Goal: Task Accomplishment & Management: Manage account settings

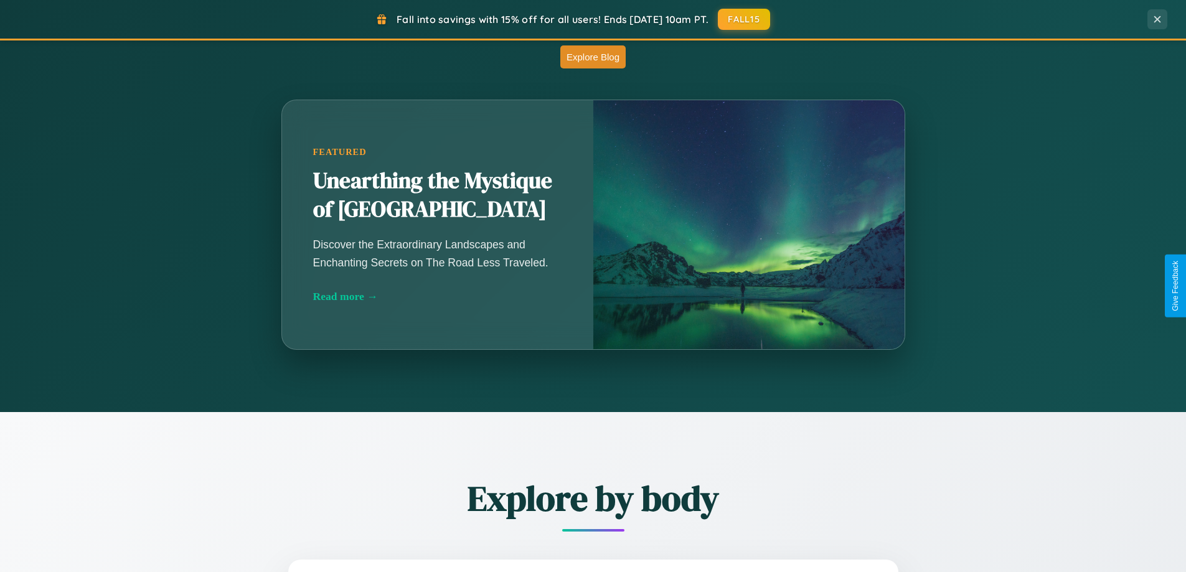
scroll to position [1096, 0]
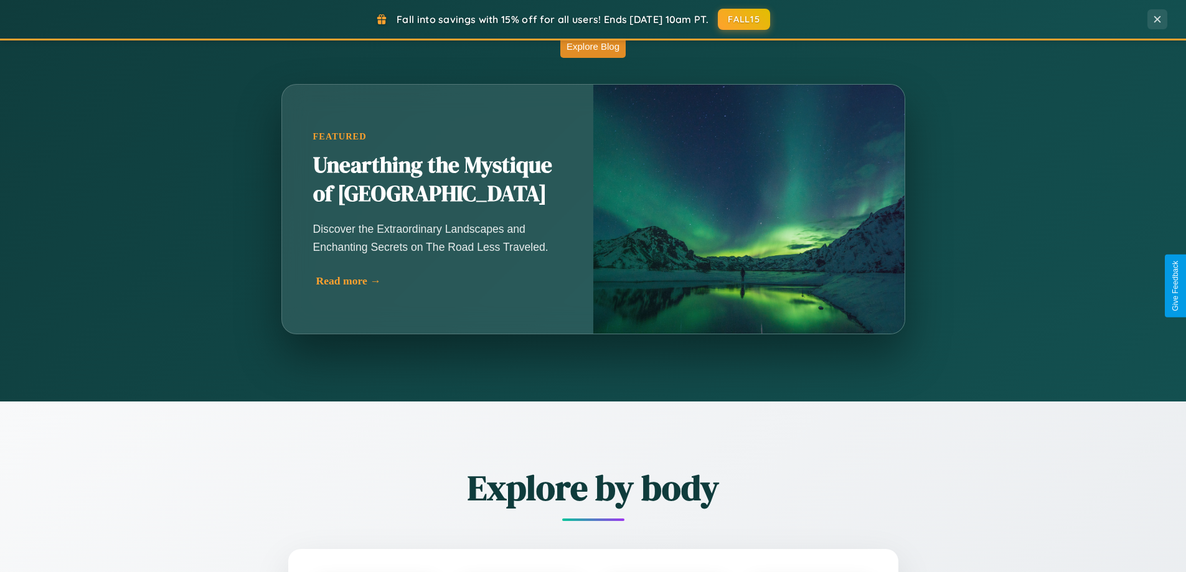
click at [439, 281] on div "Read more →" at bounding box center [440, 280] width 249 height 13
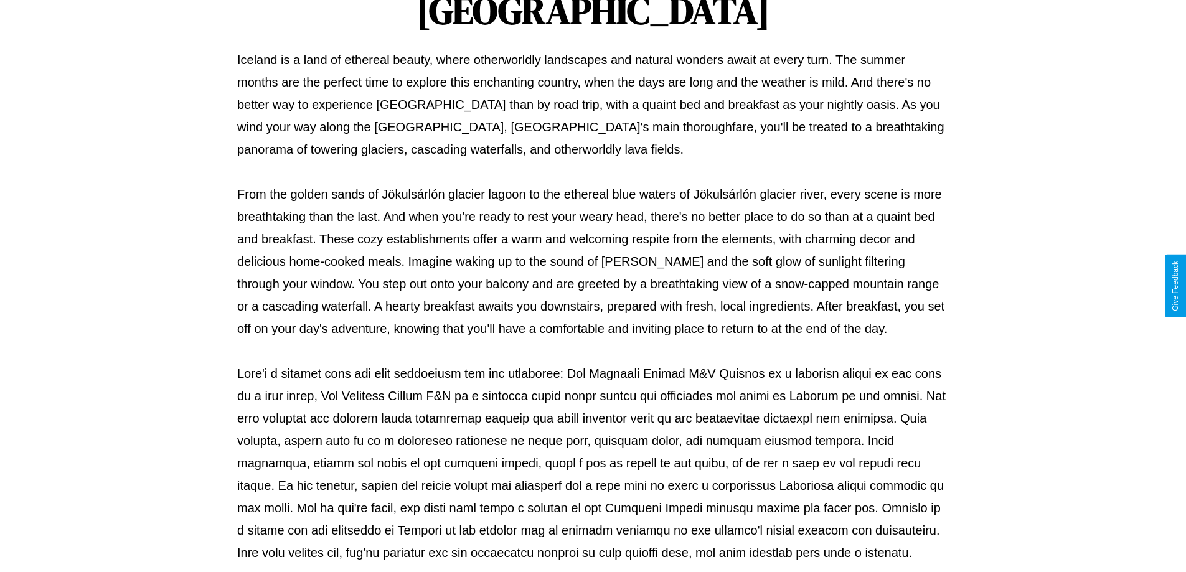
scroll to position [403, 0]
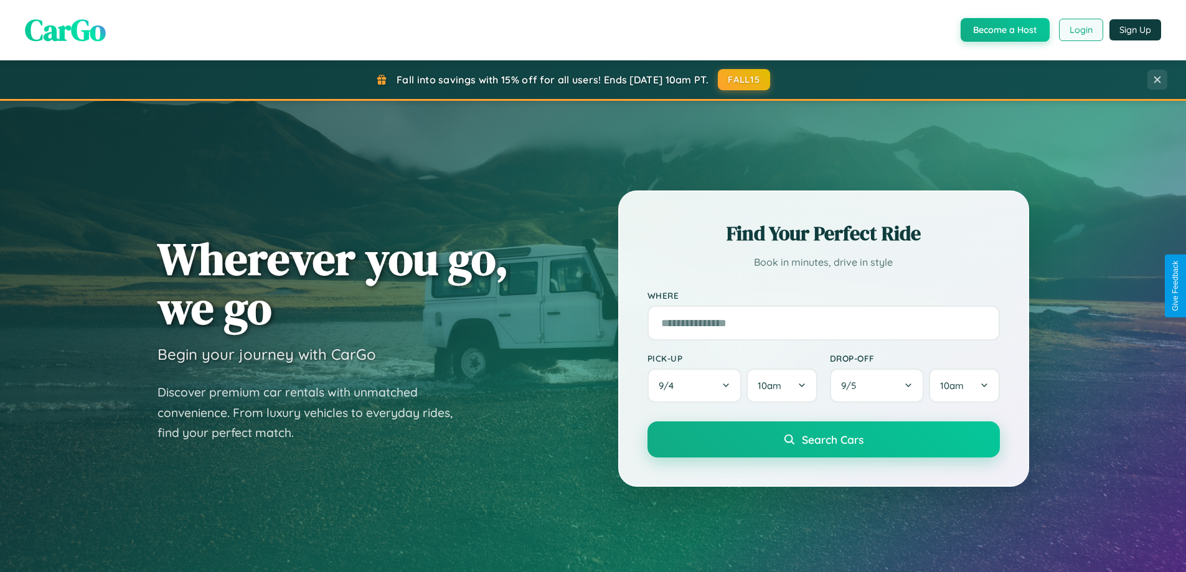
click at [1080, 30] on button "Login" at bounding box center [1081, 30] width 44 height 22
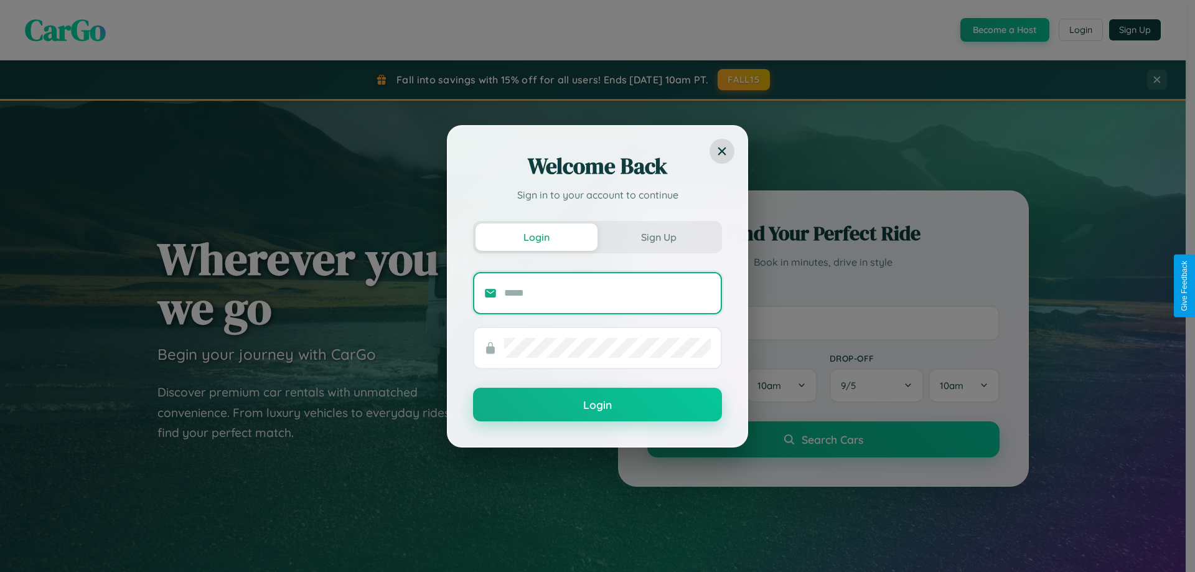
click at [607, 292] on input "text" at bounding box center [607, 293] width 207 height 20
type input "**********"
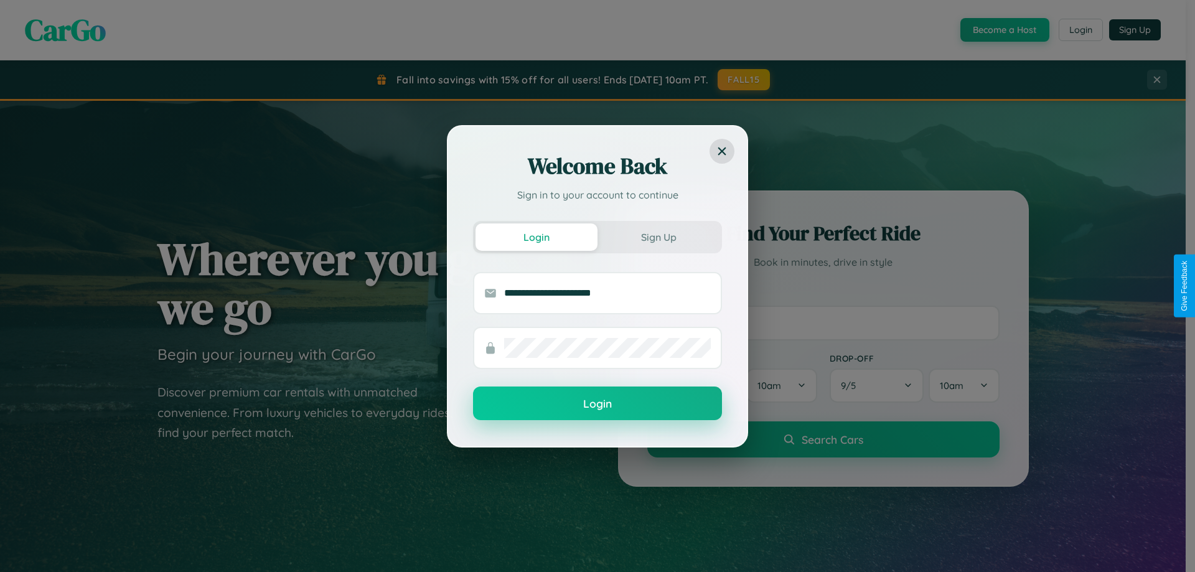
click at [597, 404] on button "Login" at bounding box center [597, 403] width 249 height 34
